Goal: Transaction & Acquisition: Purchase product/service

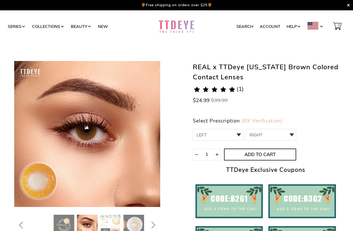
click at [242, 124] on link "(RX Verification)" at bounding box center [262, 120] width 41 height 7
click at [233, 139] on select "LEFT -1.00,-1.25,-1.50,-1.75,-2.00,-2.25,-2.50,-2.75,-3.00,-3.25,-4.25,-4.75,-5…" at bounding box center [218, 135] width 50 height 12
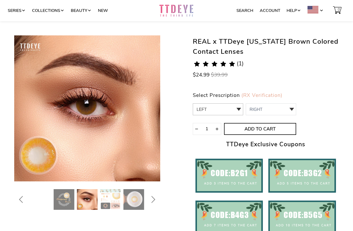
scroll to position [26, 0]
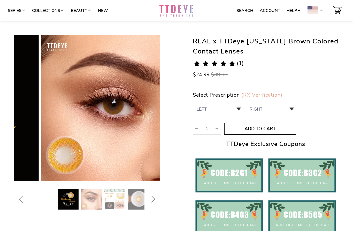
click at [68, 197] on img at bounding box center [68, 199] width 21 height 21
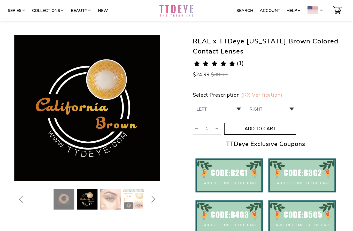
scroll to position [23, 0]
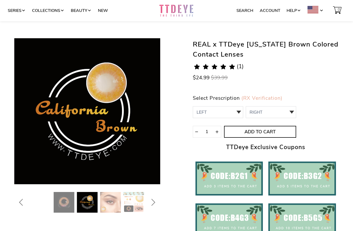
click at [74, 200] on img at bounding box center [64, 202] width 21 height 21
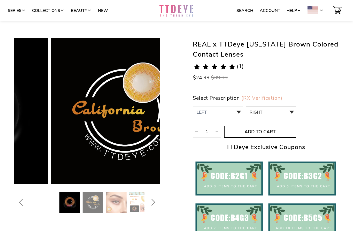
click at [286, 115] on select "RIGHT 0 -1.00 1 -1.25 2 -1.50 3 -1.75 4 -2.00 5 -2.25 6 -2.50 7 -2.75 8 -3.00 9…" at bounding box center [271, 112] width 50 height 12
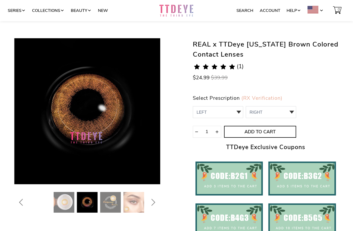
click at [127, 205] on img at bounding box center [134, 202] width 21 height 21
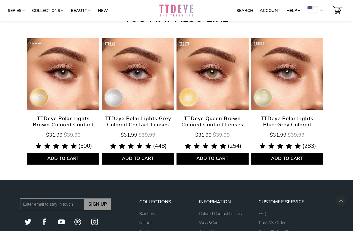
scroll to position [1419, 0]
click at [234, 119] on span "TTDeye Queen Brown Colored Contact Lenses" at bounding box center [213, 122] width 72 height 12
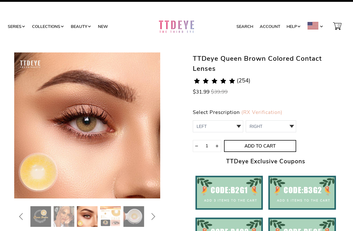
scroll to position [10, 0]
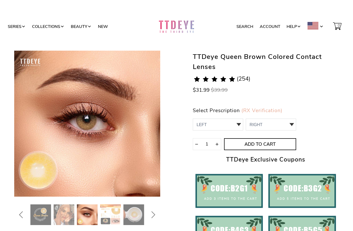
click at [106, 213] on img at bounding box center [110, 215] width 21 height 21
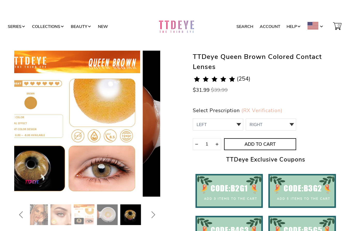
click at [25, 221] on img at bounding box center [14, 215] width 21 height 21
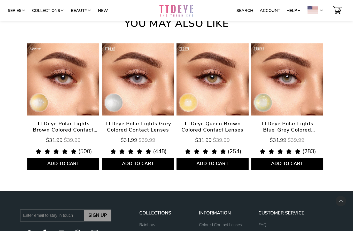
click at [75, 100] on img at bounding box center [63, 79] width 72 height 72
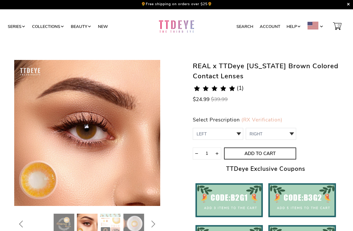
scroll to position [1, 0]
click at [110, 226] on img at bounding box center [110, 224] width 21 height 21
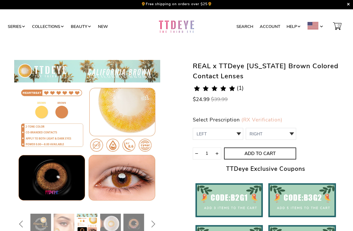
scroll to position [0, 0]
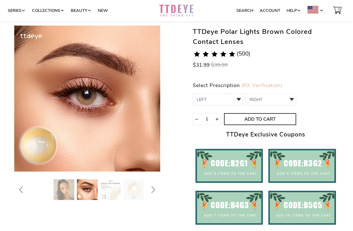
scroll to position [47, 0]
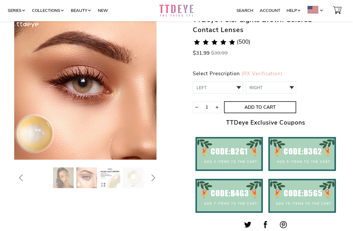
click at [110, 178] on img at bounding box center [110, 178] width 21 height 21
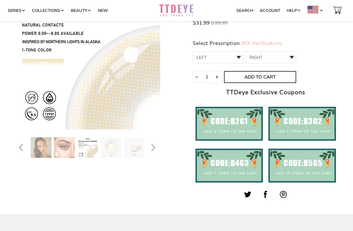
scroll to position [78, 0]
click at [47, 152] on img at bounding box center [41, 147] width 21 height 21
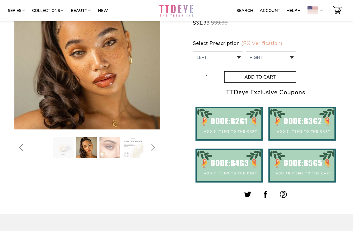
click at [45, 151] on div at bounding box center [56, 147] width 146 height 21
click at [47, 156] on div at bounding box center [57, 147] width 146 height 21
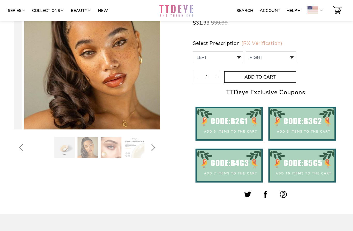
click at [73, 143] on img at bounding box center [64, 147] width 21 height 21
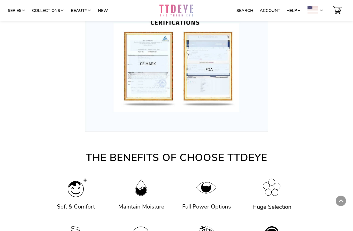
scroll to position [1136, 0]
